Goal: Task Accomplishment & Management: Manage account settings

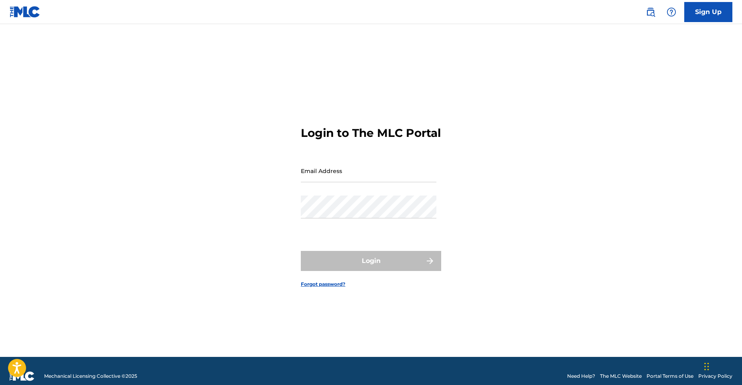
click at [315, 182] on input "Email Address" at bounding box center [369, 170] width 136 height 23
type input "[EMAIL_ADDRESS][DOMAIN_NAME]"
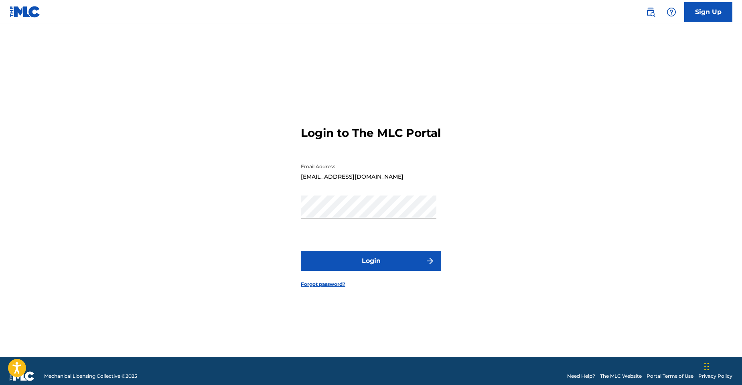
click at [361, 269] on button "Login" at bounding box center [371, 261] width 140 height 20
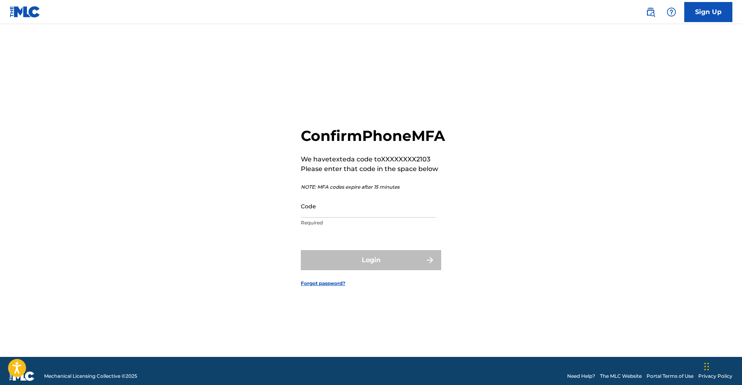
click at [352, 217] on input "Code" at bounding box center [369, 206] width 136 height 23
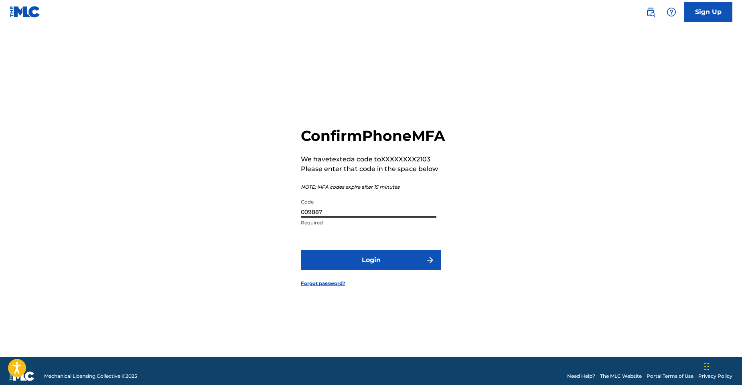
type input "009887"
click at [377, 270] on button "Login" at bounding box center [371, 260] width 140 height 20
